Goal: Information Seeking & Learning: Learn about a topic

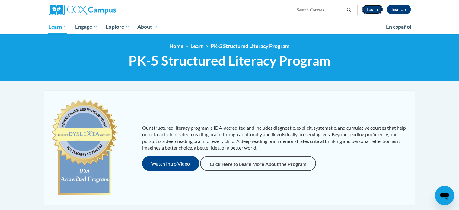
click at [367, 10] on link "Log In" at bounding box center [372, 10] width 21 height 10
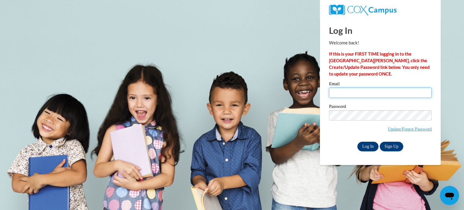
type input "lpiwoschuk@kimberly.k12.wi.us"
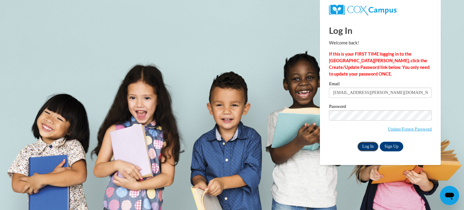
click at [368, 145] on input "Log In" at bounding box center [367, 147] width 21 height 10
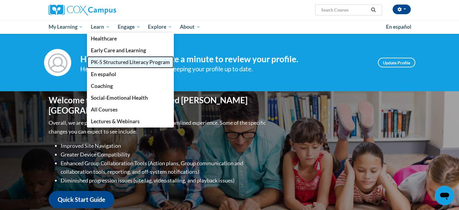
click at [110, 62] on span "PK-5 Structured Literacy Program" at bounding box center [130, 62] width 79 height 6
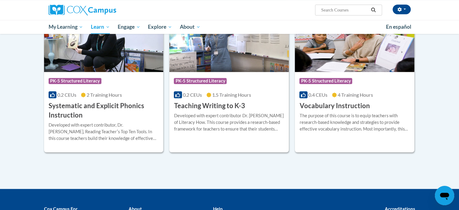
scroll to position [652, 0]
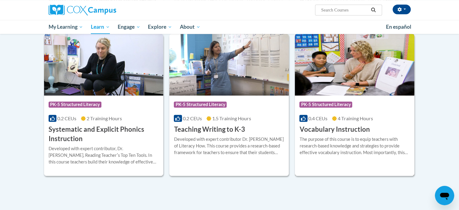
click at [346, 138] on div "The purpose of this course is to equip teachers with research-based knowledge a…" at bounding box center [354, 146] width 110 height 20
drag, startPoint x: 346, startPoint y: 138, endPoint x: 289, endPoint y: 136, distance: 56.8
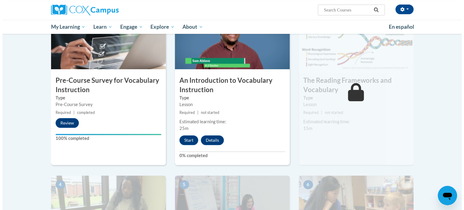
scroll to position [211, 0]
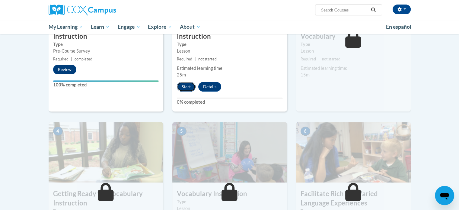
click at [187, 85] on button "Start" at bounding box center [186, 87] width 19 height 10
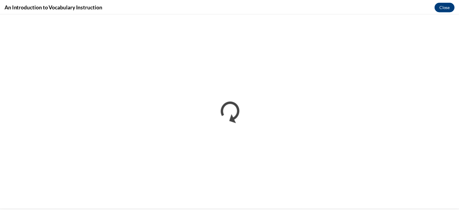
scroll to position [0, 0]
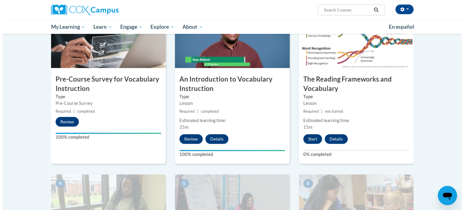
scroll to position [158, 0]
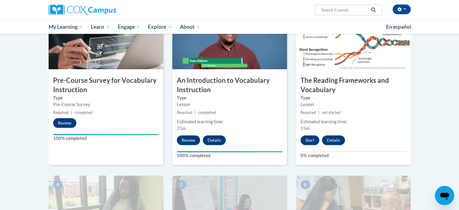
click at [314, 131] on div "Estimated learning time: 15m" at bounding box center [353, 124] width 115 height 13
click at [314, 138] on button "Start" at bounding box center [310, 140] width 19 height 10
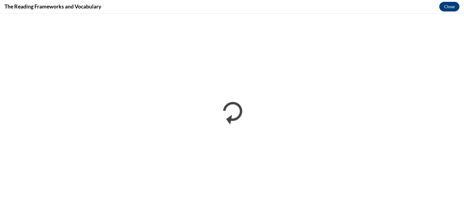
scroll to position [0, 0]
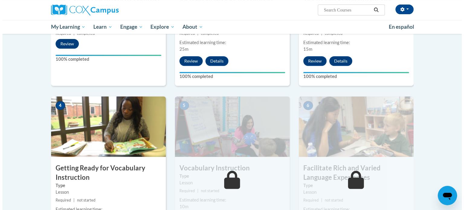
scroll to position [289, 0]
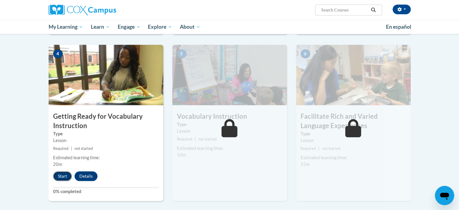
click at [69, 172] on button "Start" at bounding box center [62, 176] width 19 height 10
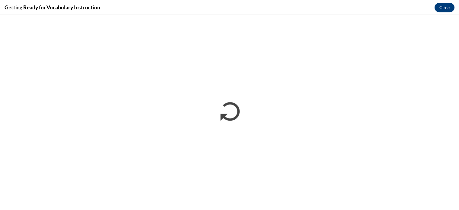
scroll to position [0, 0]
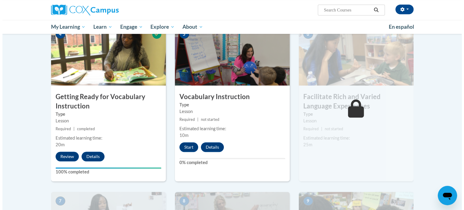
scroll to position [313, 0]
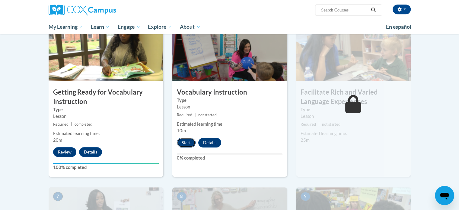
click at [190, 143] on button "Start" at bounding box center [186, 143] width 19 height 10
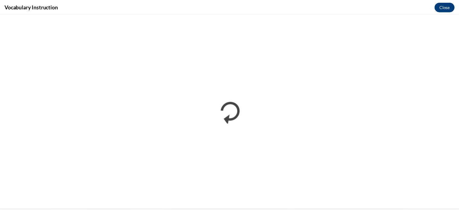
scroll to position [0, 0]
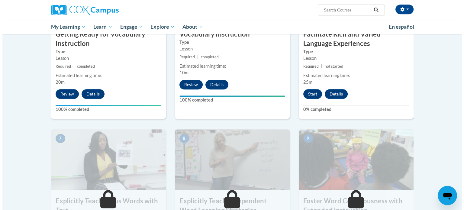
scroll to position [374, 0]
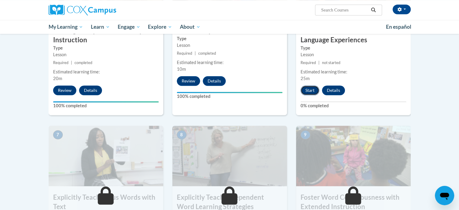
click at [313, 92] on button "Start" at bounding box center [310, 90] width 19 height 10
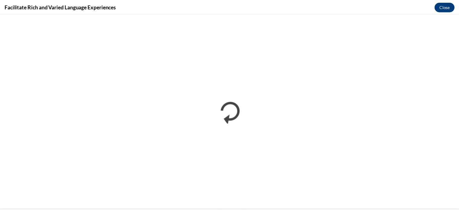
scroll to position [0, 0]
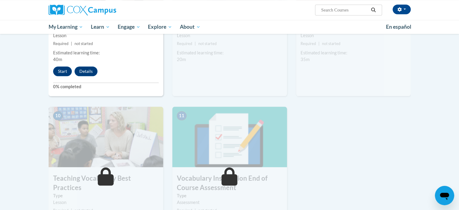
scroll to position [593, 0]
